Goal: Navigation & Orientation: Find specific page/section

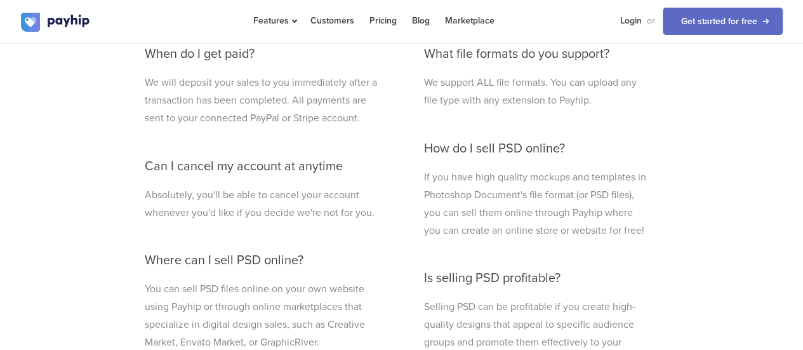
scroll to position [3429, 0]
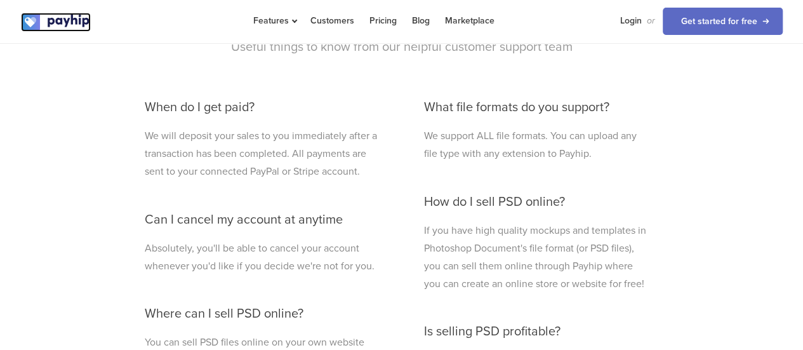
click at [70, 26] on img at bounding box center [56, 22] width 70 height 19
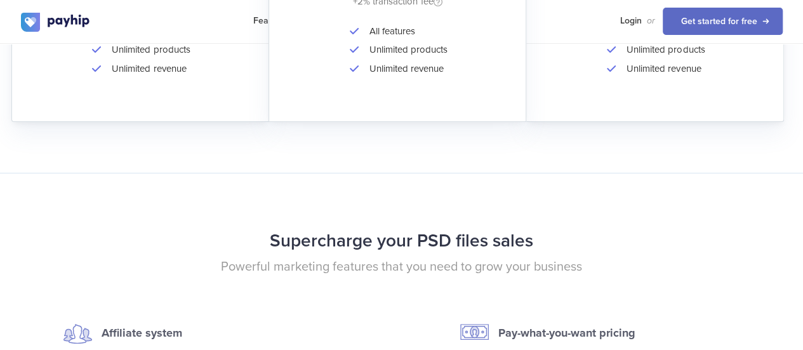
scroll to position [2477, 0]
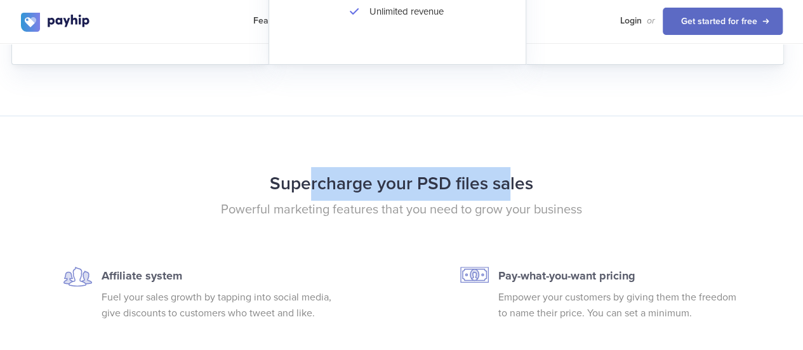
drag, startPoint x: 487, startPoint y: 185, endPoint x: 551, endPoint y: 185, distance: 63.4
click at [551, 185] on h2 "Supercharge your PSD files sales" at bounding box center [401, 184] width 761 height 34
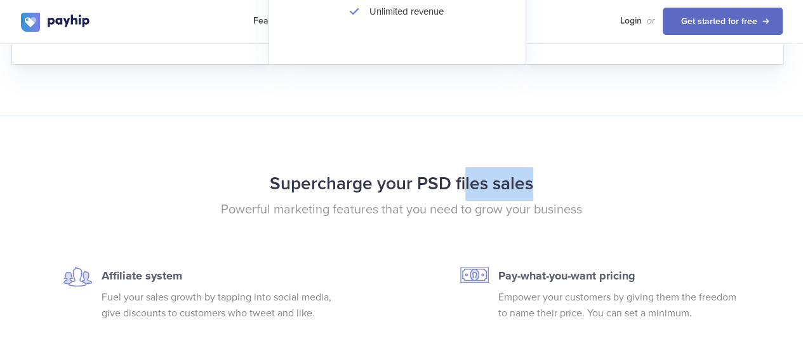
drag, startPoint x: 500, startPoint y: 181, endPoint x: 615, endPoint y: 173, distance: 115.7
click at [610, 175] on h2 "Supercharge your PSD files sales" at bounding box center [401, 184] width 761 height 34
click at [614, 173] on h2 "Supercharge your PSD files sales" at bounding box center [401, 184] width 761 height 34
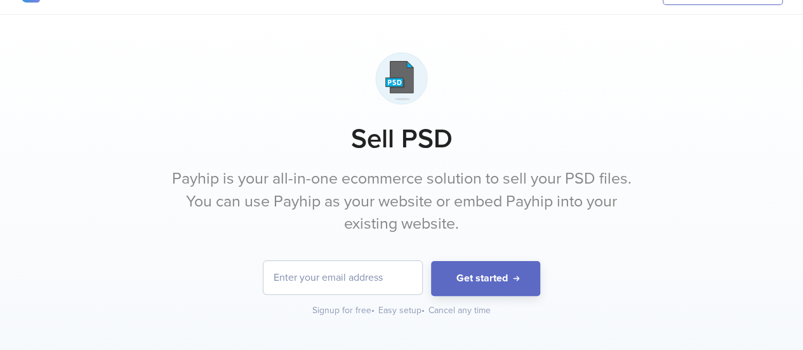
scroll to position [0, 0]
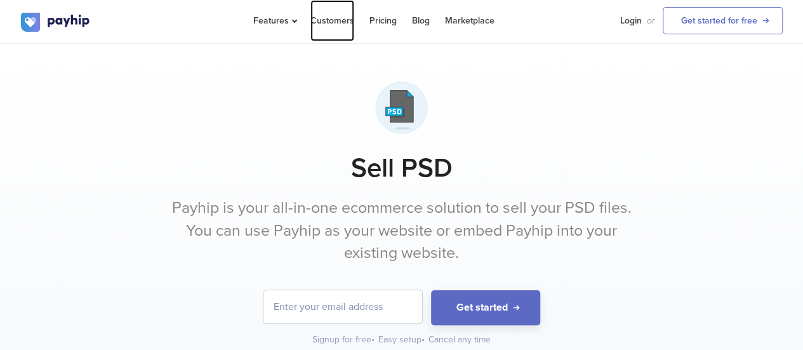
click at [339, 20] on link "Customers" at bounding box center [332, 20] width 44 height 41
